Goal: Information Seeking & Learning: Learn about a topic

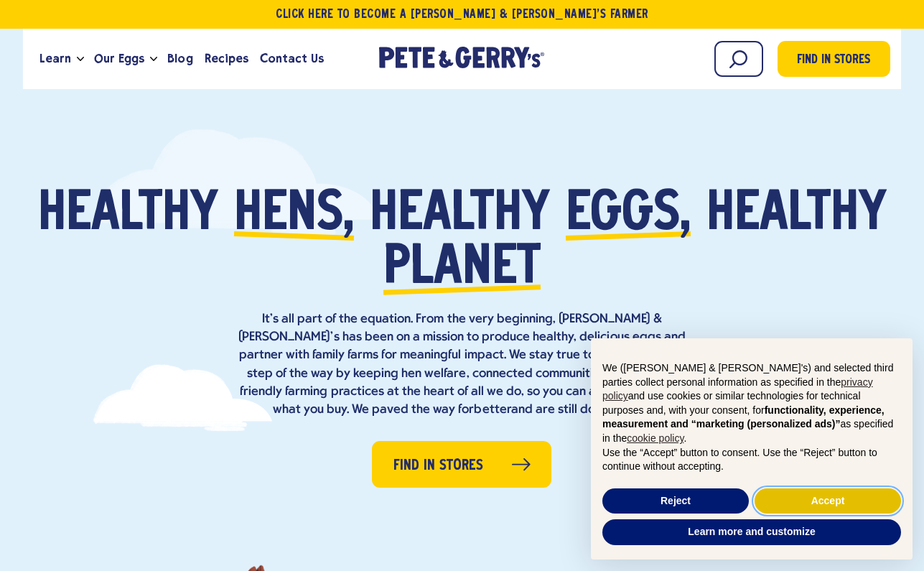
click at [806, 501] on button "Accept" at bounding box center [827, 501] width 146 height 26
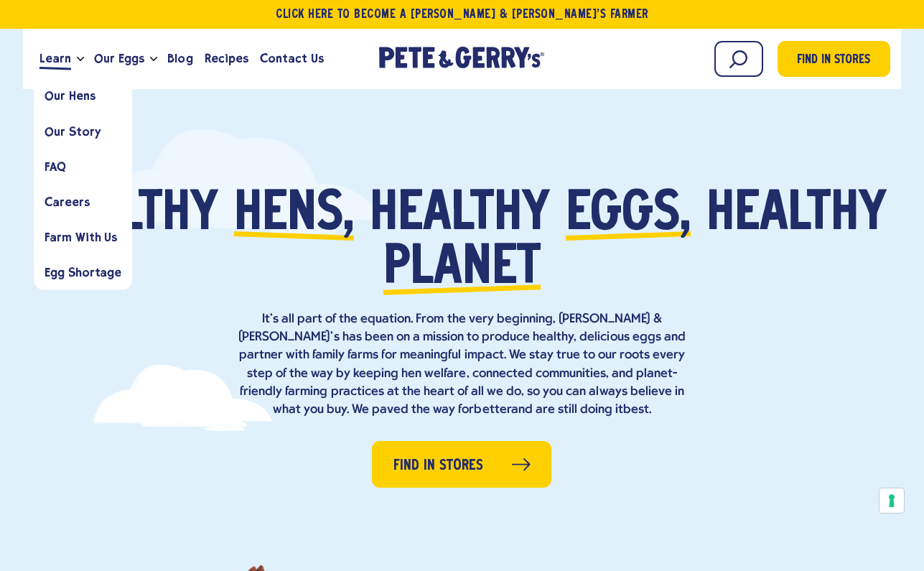
click at [60, 53] on span "Learn" at bounding box center [55, 59] width 32 height 18
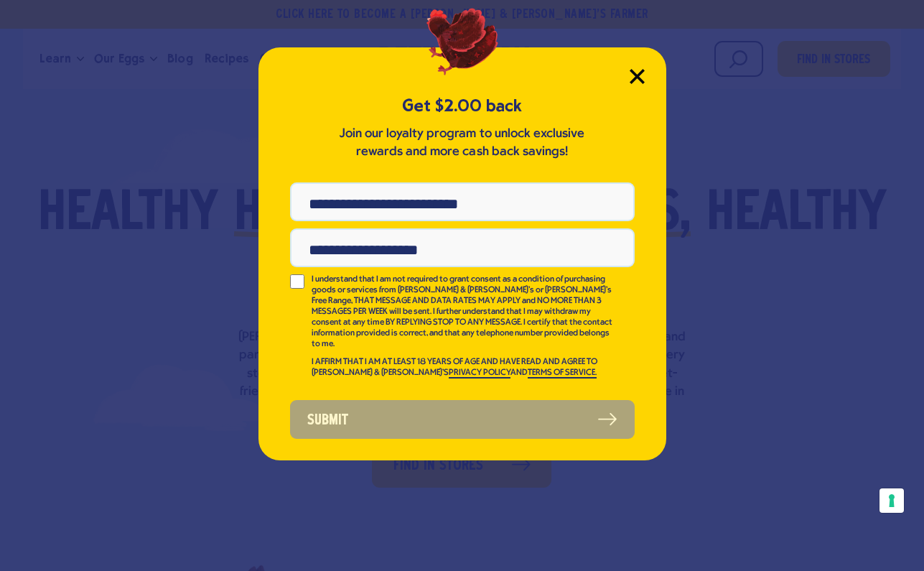
click at [640, 70] on icon "Close Modal" at bounding box center [636, 76] width 15 height 15
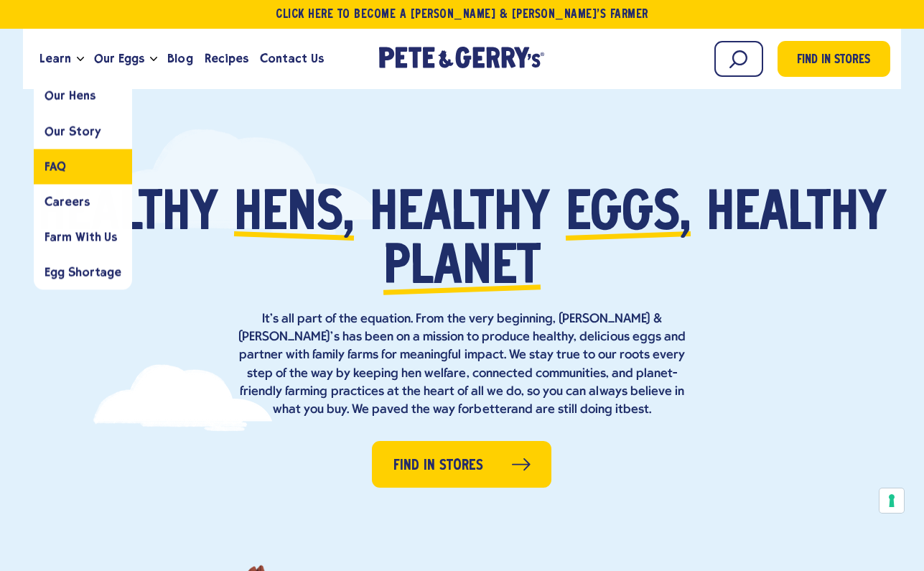
click at [70, 163] on link "FAQ" at bounding box center [83, 166] width 98 height 35
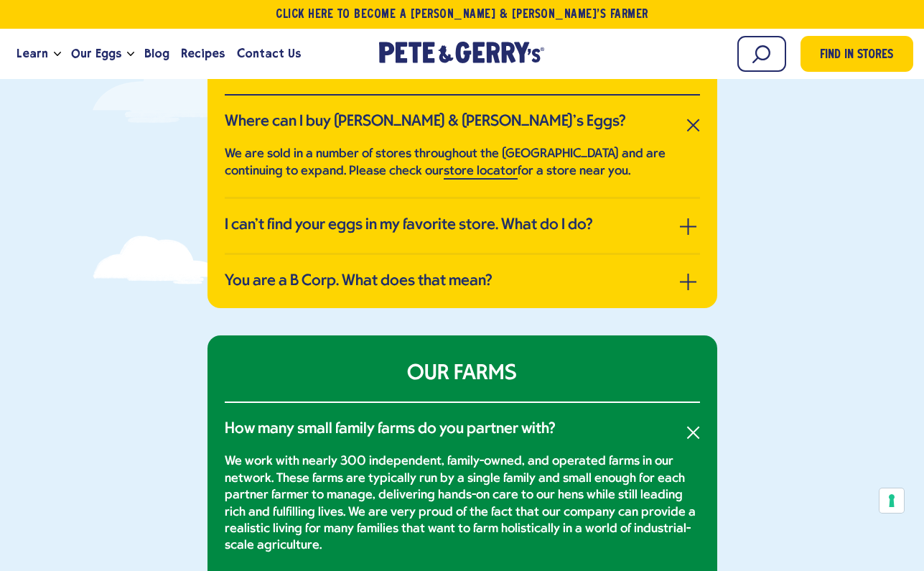
scroll to position [352, 0]
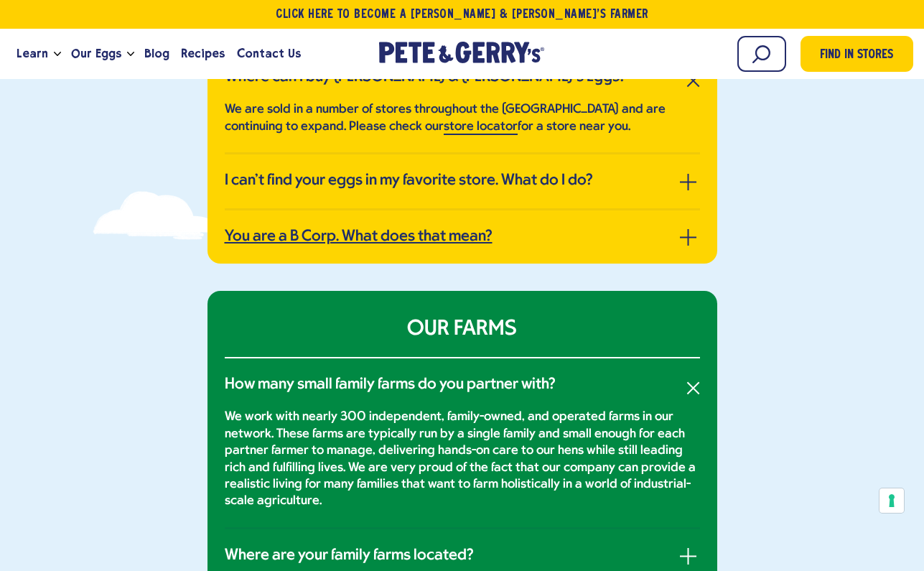
click at [362, 238] on h3 "You are a B Corp. What does that mean?" at bounding box center [359, 237] width 268 height 19
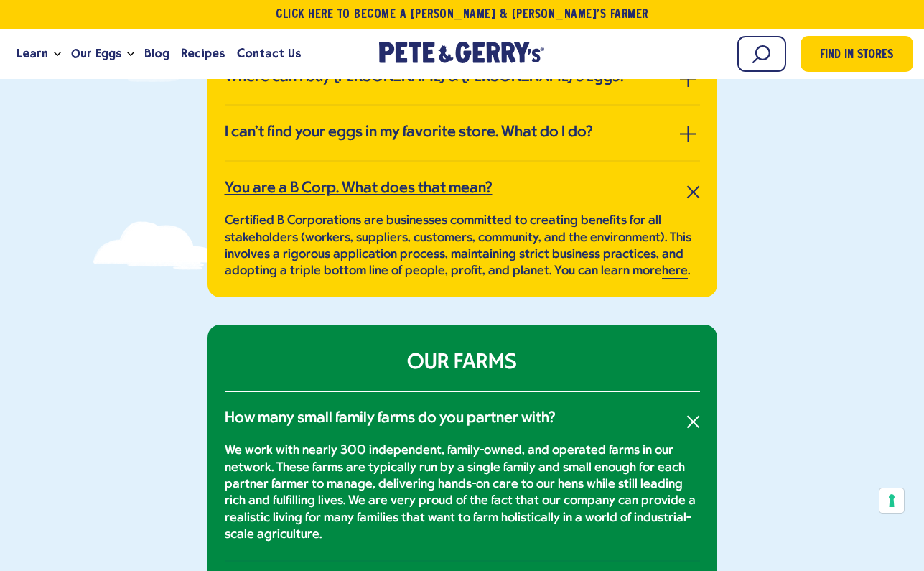
click at [380, 191] on h3 "You are a B Corp. What does that mean?" at bounding box center [359, 188] width 268 height 19
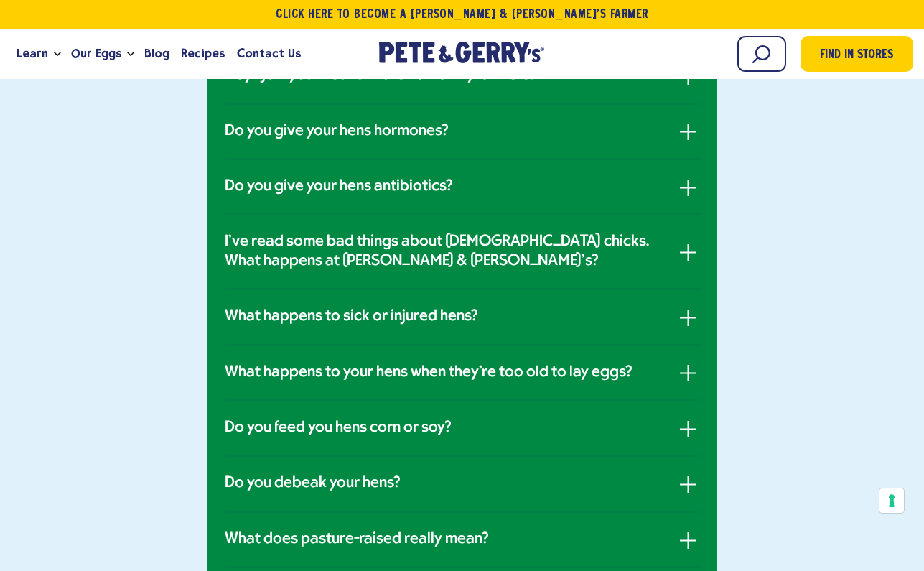
scroll to position [846, 0]
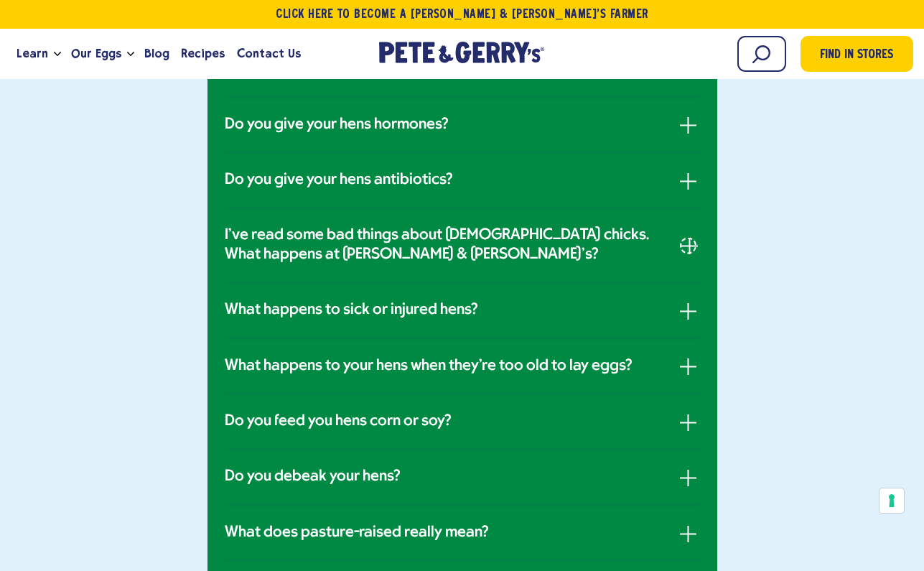
click at [685, 246] on button "button" at bounding box center [688, 245] width 17 height 17
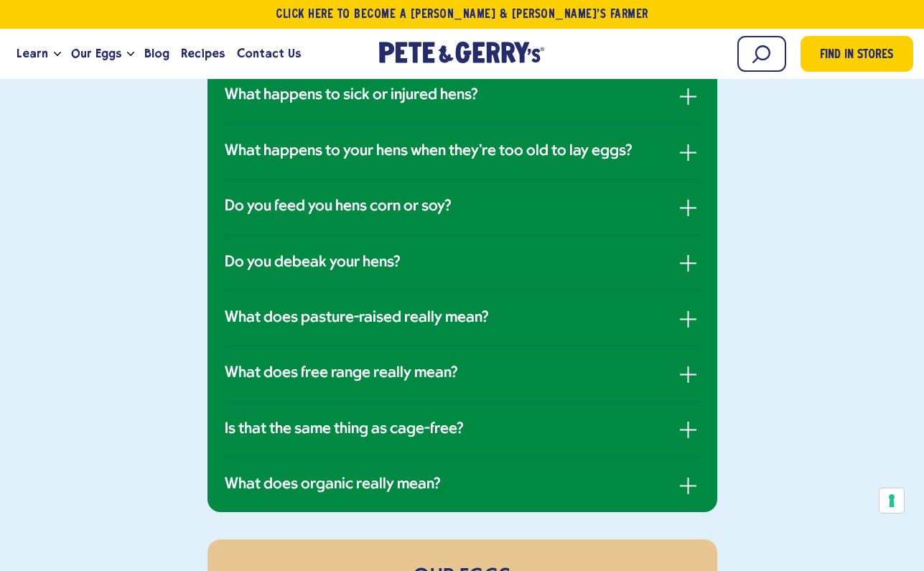
scroll to position [1813, 0]
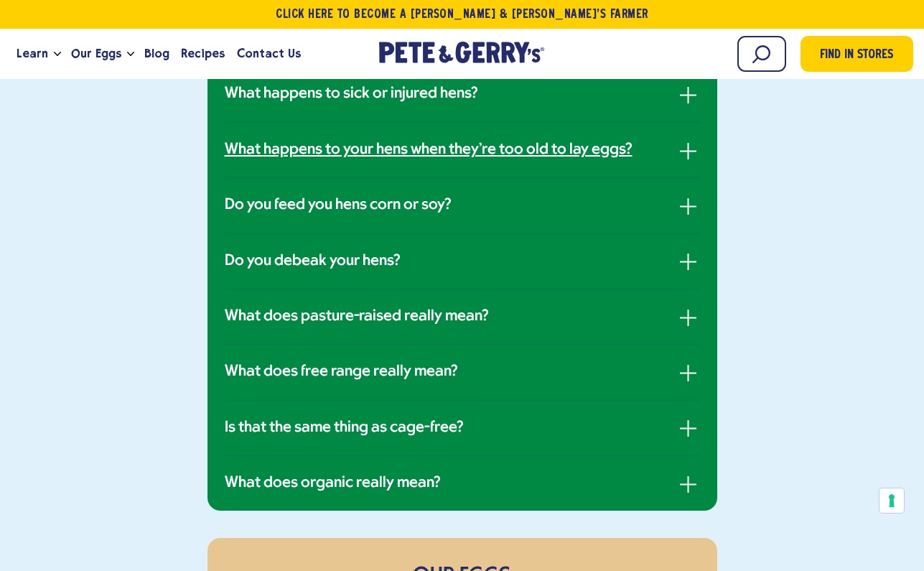
click at [385, 141] on h3 "What happens to your hens when they're too old to lay eggs?" at bounding box center [429, 150] width 408 height 19
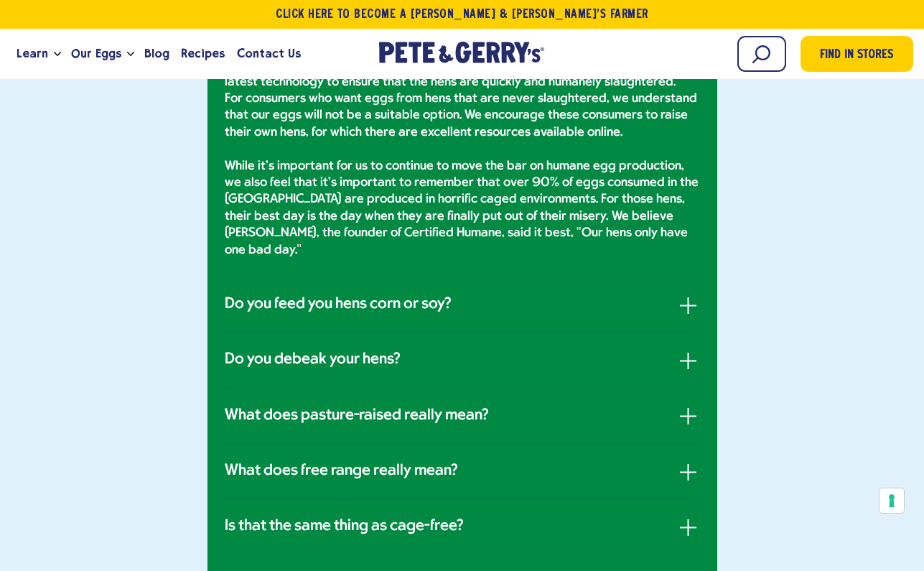
scroll to position [1520, 0]
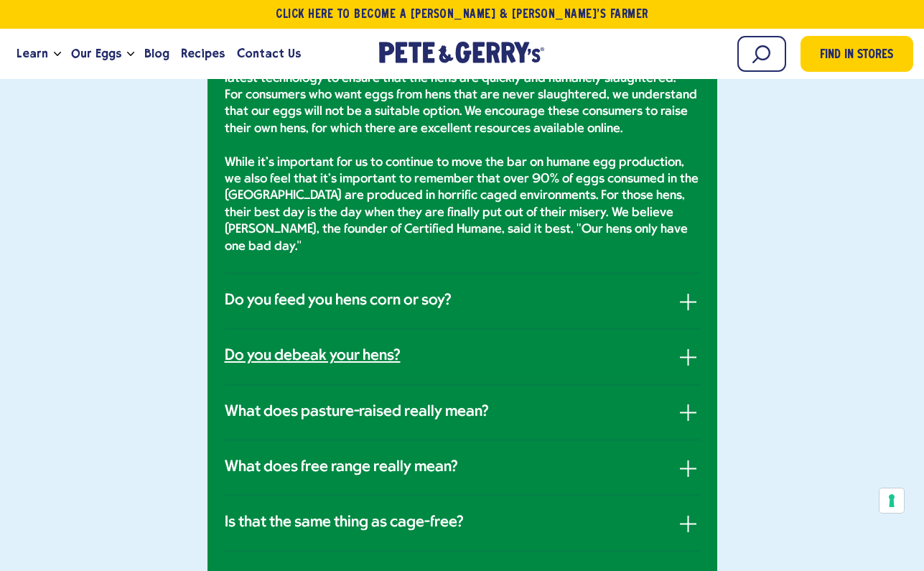
click at [286, 347] on h3 "Do you debeak your hens?" at bounding box center [313, 356] width 176 height 19
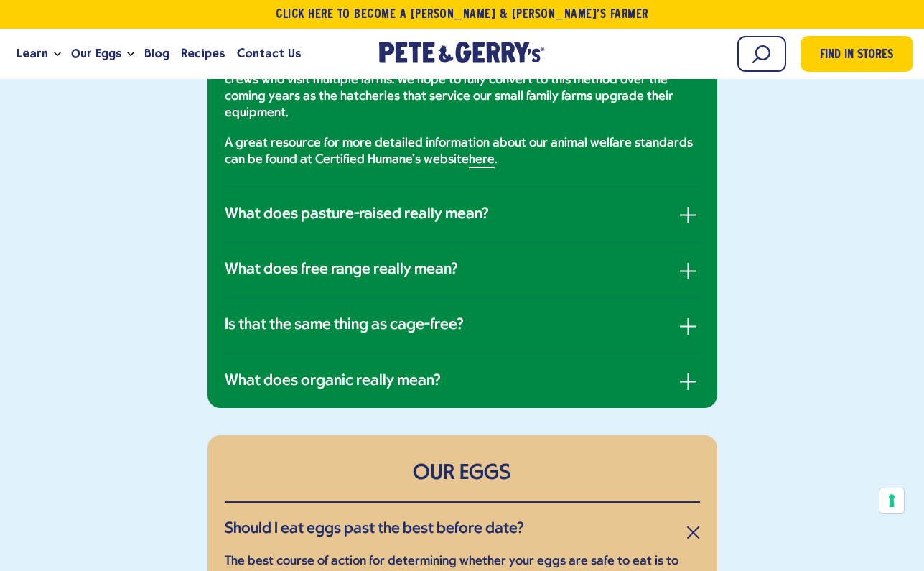
scroll to position [1408, 0]
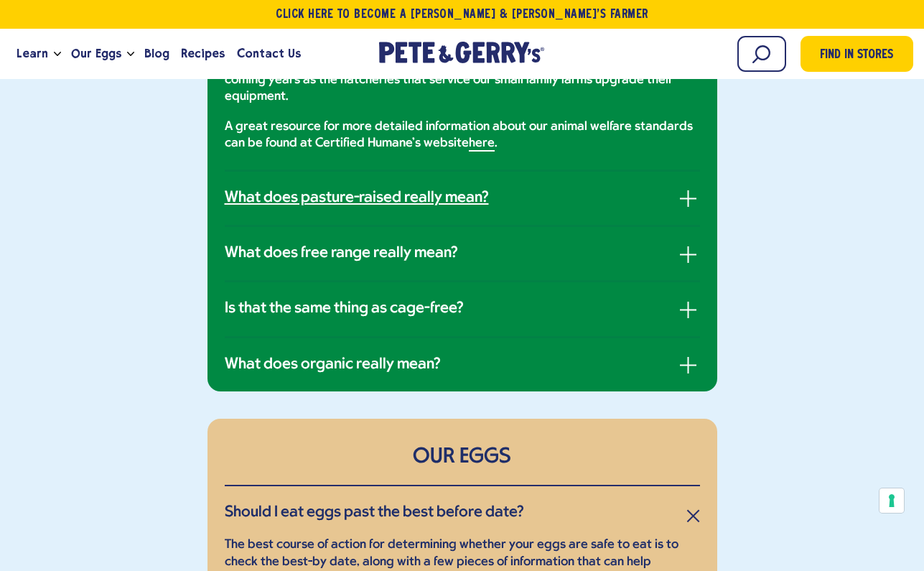
click at [336, 189] on h3 "What does pasture-raised really mean?" at bounding box center [357, 198] width 264 height 19
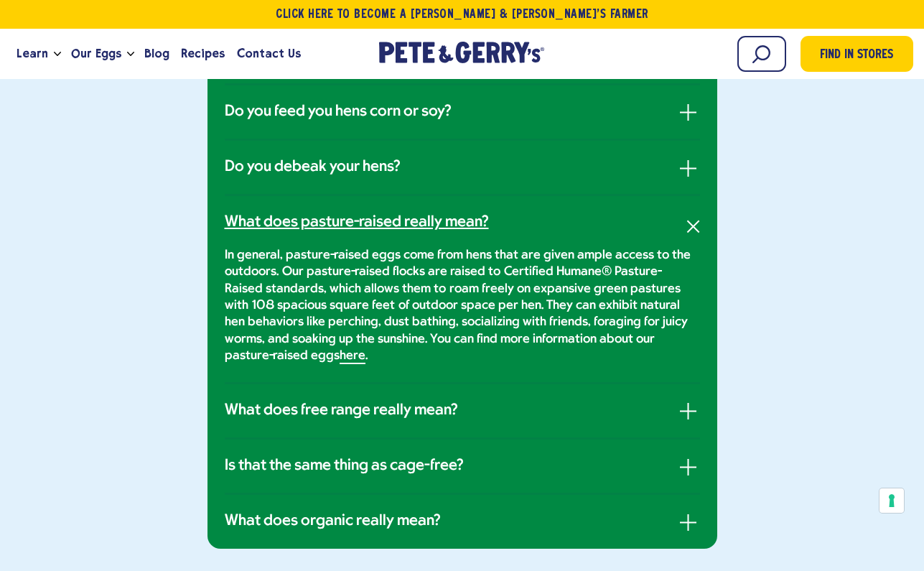
scroll to position [1041, 0]
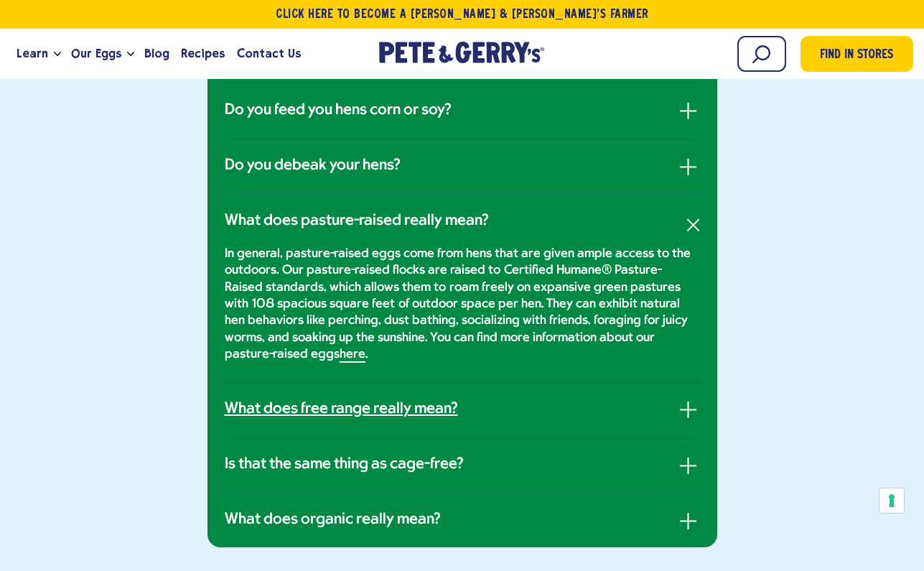
click at [282, 400] on h3 "What does free range really mean?" at bounding box center [341, 409] width 233 height 19
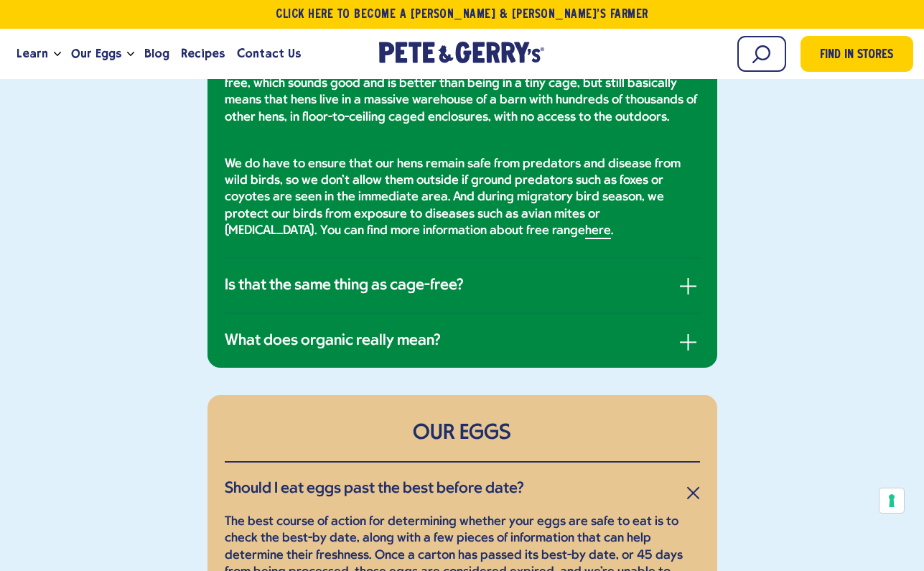
scroll to position [1302, 0]
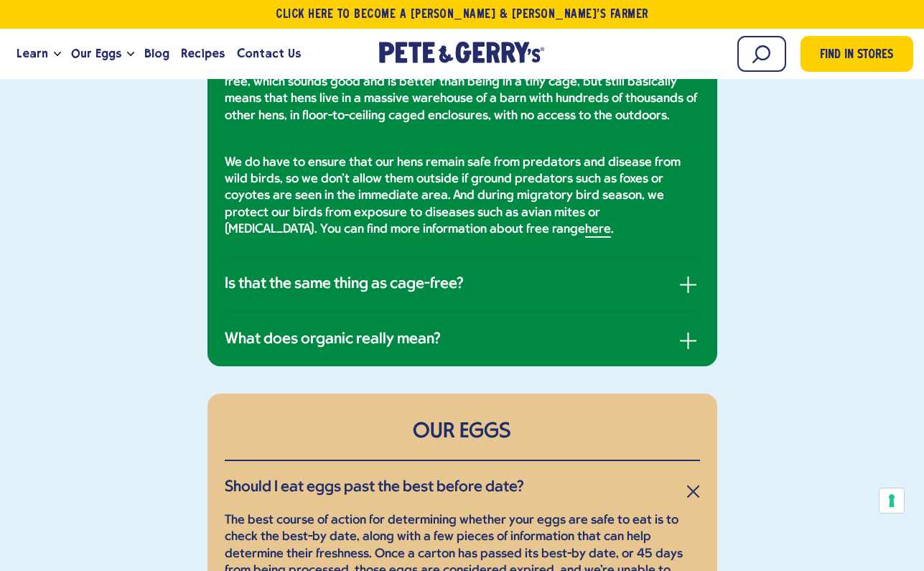
click at [326, 289] on li "Is that the same thing as cage-free? here ." at bounding box center [462, 285] width 475 height 55
click at [327, 277] on h3 "Is that the same thing as cage-free?" at bounding box center [344, 284] width 239 height 19
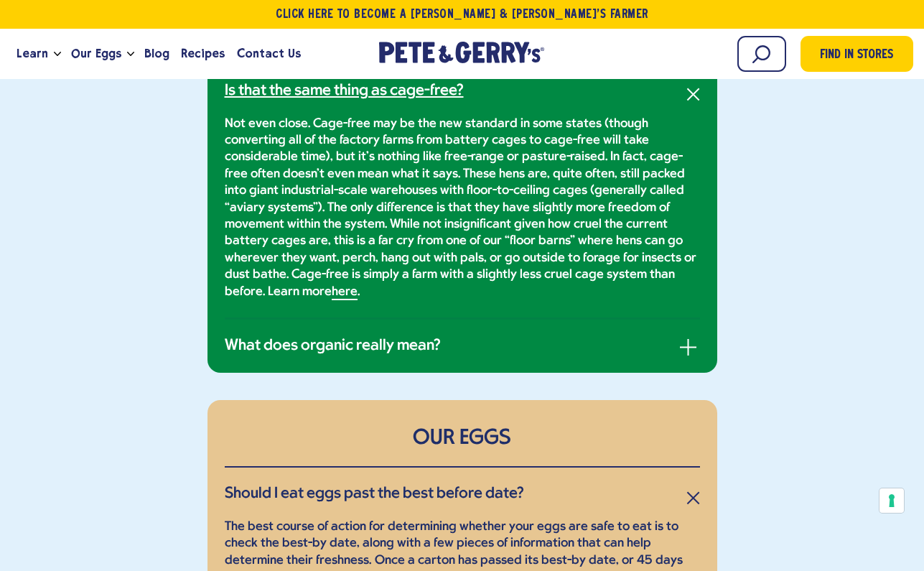
scroll to position [1307, 0]
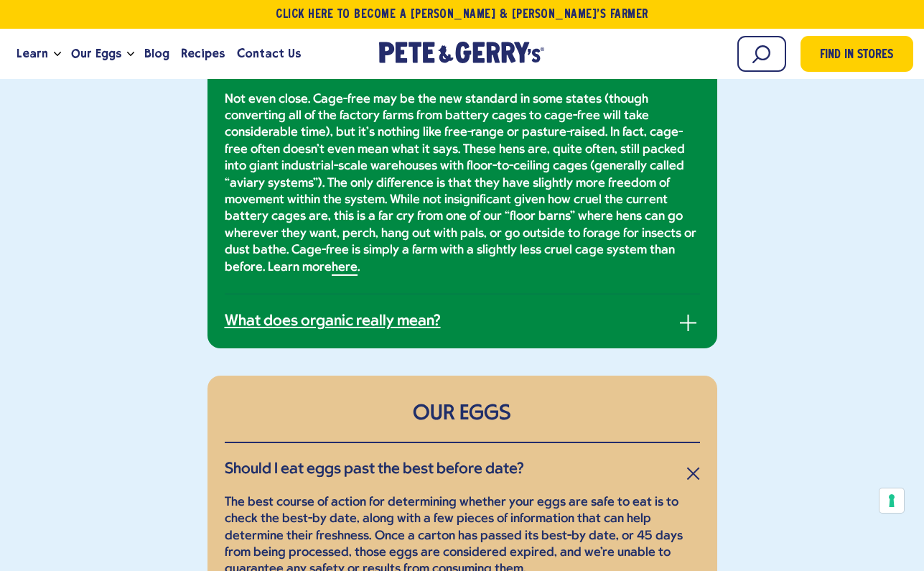
click at [322, 312] on h3 "What does organic really mean?" at bounding box center [333, 321] width 216 height 19
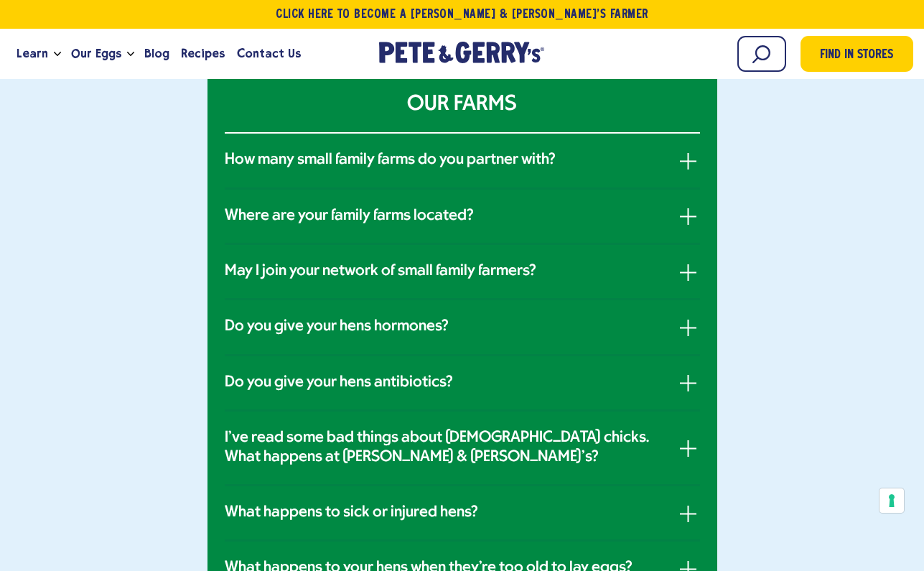
scroll to position [555, 0]
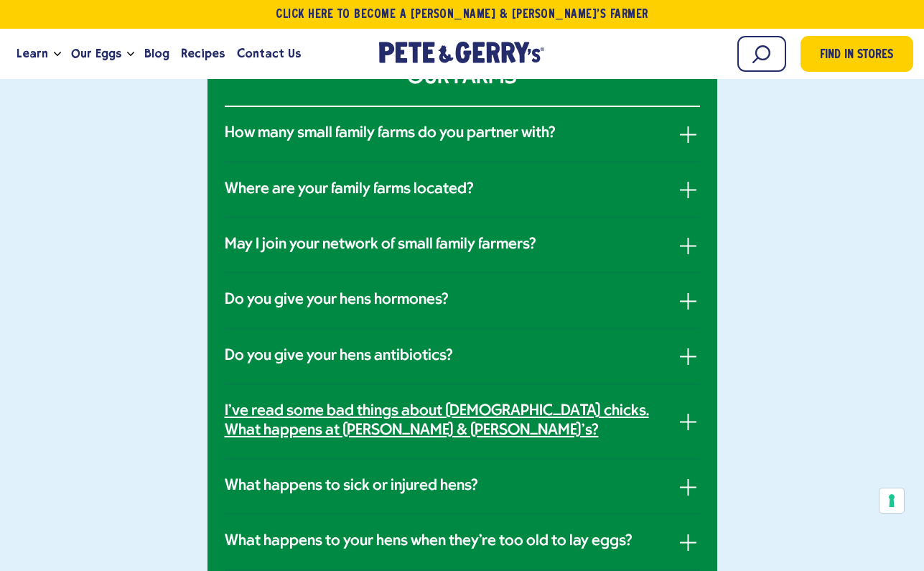
click at [391, 406] on h3 "I've read some bad things about male chicks. What happens at Pete & Gerry's?" at bounding box center [448, 421] width 446 height 38
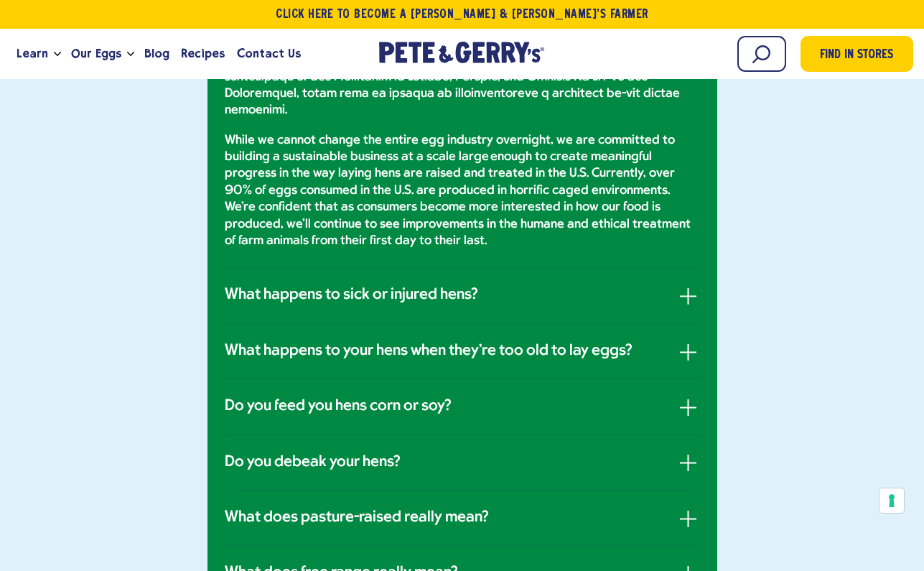
scroll to position [1624, 0]
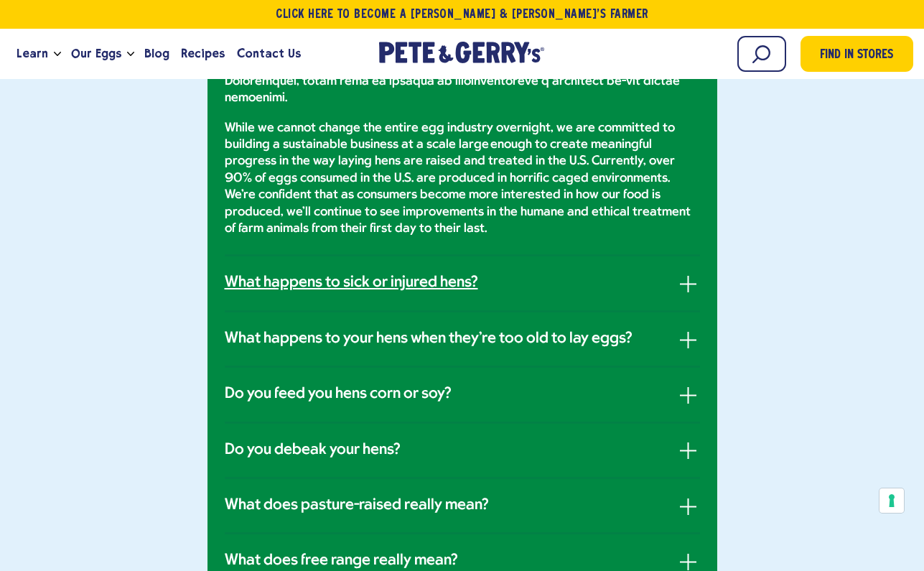
click at [327, 273] on h3 "What happens to sick or injured hens?" at bounding box center [351, 282] width 253 height 19
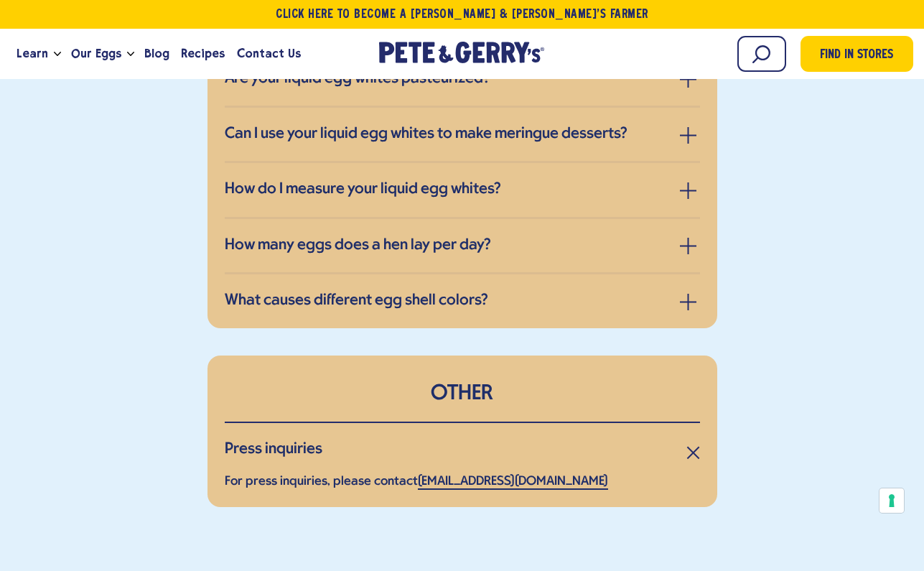
scroll to position [2170, 0]
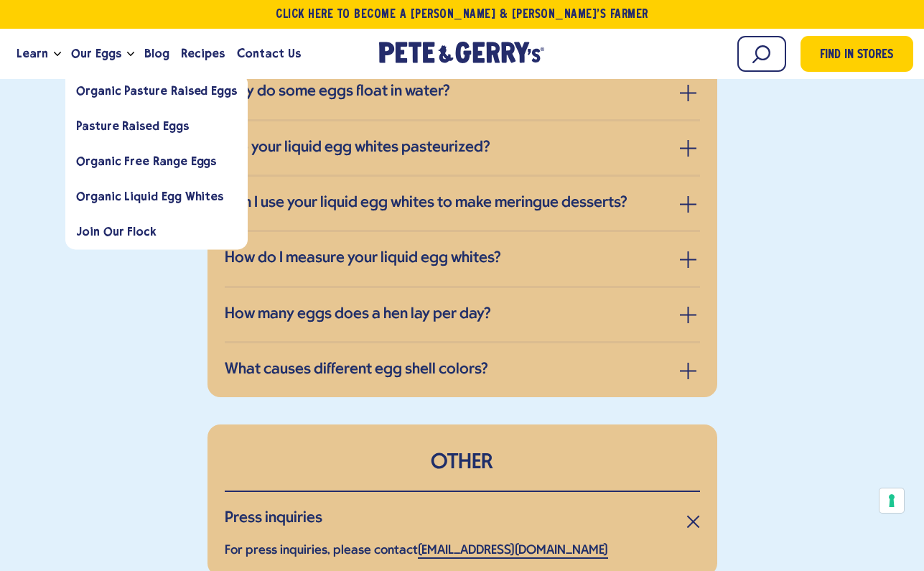
click at [128, 54] on polyline "Open the dropdown menu for Our Eggs" at bounding box center [131, 53] width 6 height 3
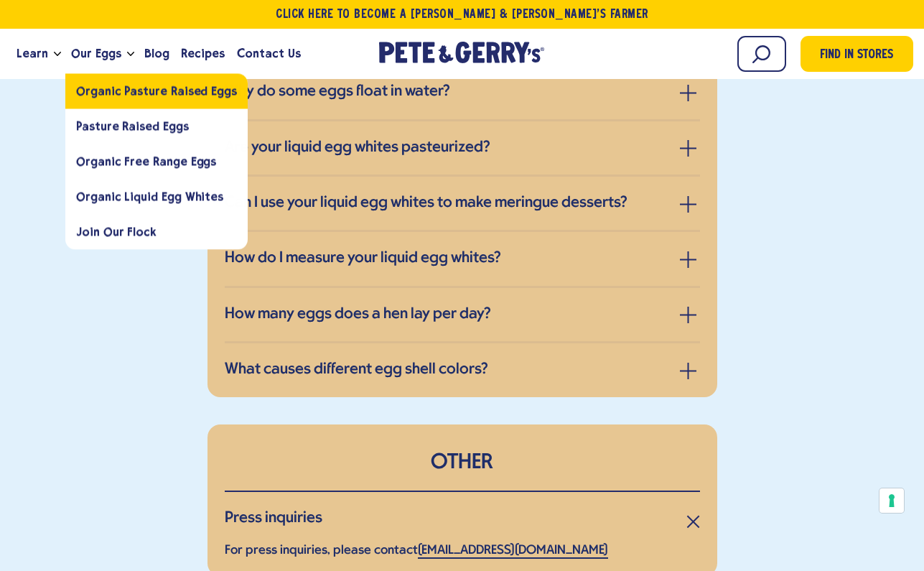
click at [116, 83] on link "Organic Pasture Raised Eggs" at bounding box center [156, 90] width 182 height 35
